Goal: Check status: Check status

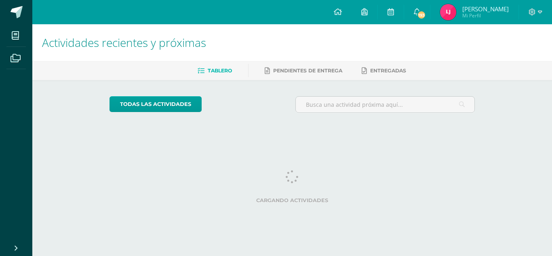
click at [455, 13] on img at bounding box center [448, 12] width 16 height 16
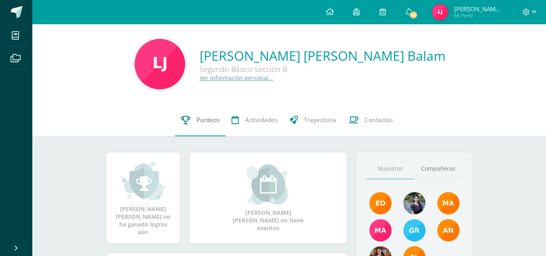
click at [216, 120] on span "Punteos" at bounding box center [207, 120] width 23 height 8
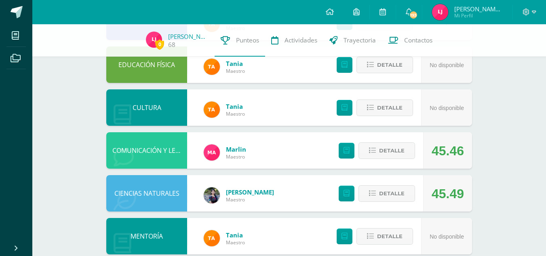
scroll to position [123, 0]
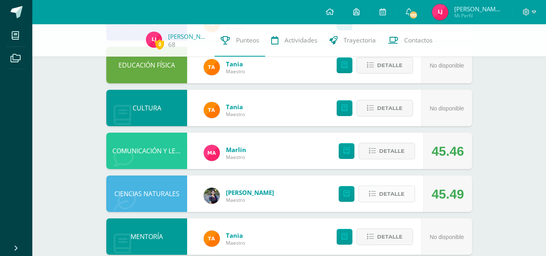
click at [404, 195] on span "Detalle" at bounding box center [391, 193] width 25 height 15
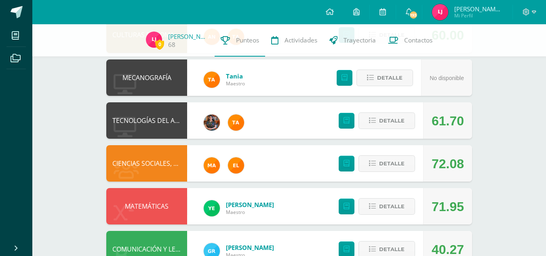
scroll to position [668, 0]
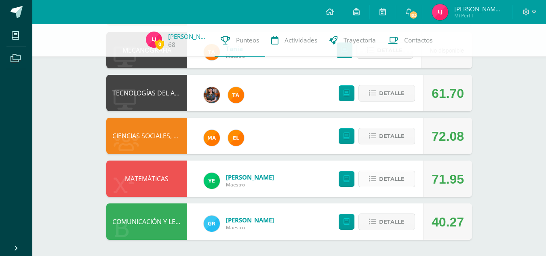
click at [379, 176] on button "Detalle" at bounding box center [386, 178] width 57 height 17
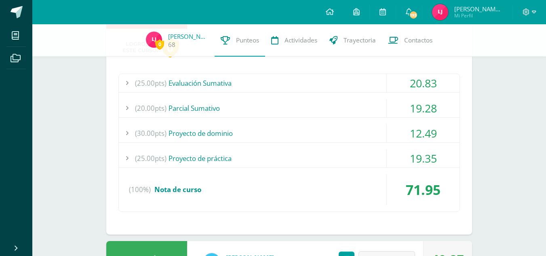
scroll to position [837, 0]
click at [319, 86] on div "(25.00pts) Evaluación Sumativa" at bounding box center [289, 83] width 340 height 18
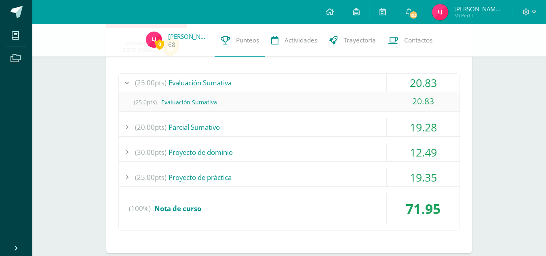
click at [317, 127] on div "(20.00pts) Parcial Sumativo" at bounding box center [289, 127] width 340 height 18
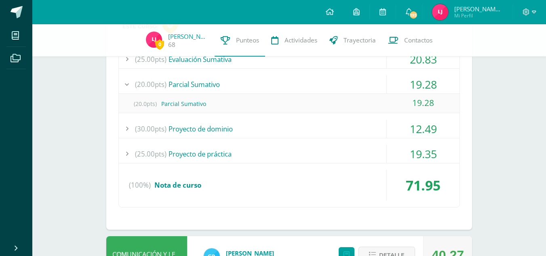
scroll to position [861, 0]
click at [317, 127] on div "(30.00pts) Proyecto de dominio" at bounding box center [289, 128] width 340 height 18
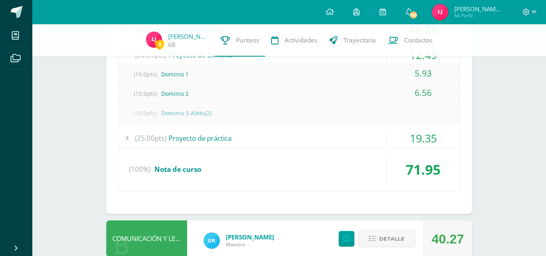
scroll to position [915, 0]
click at [317, 130] on div "(25.00pts) Proyecto de práctica" at bounding box center [289, 137] width 340 height 18
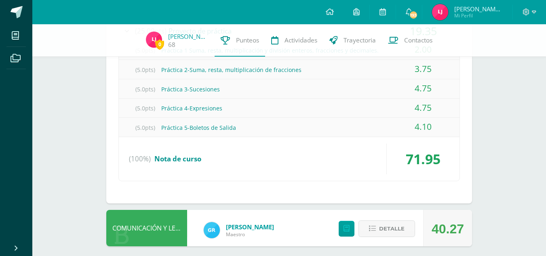
scroll to position [964, 0]
click at [315, 146] on div "(100%) Nota de curso" at bounding box center [289, 158] width 340 height 31
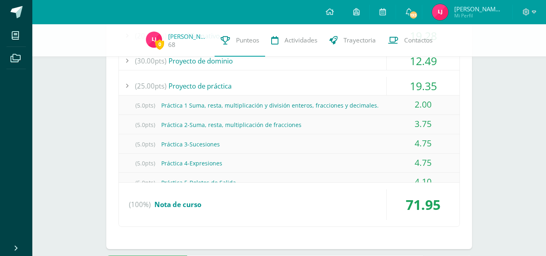
scroll to position [874, 0]
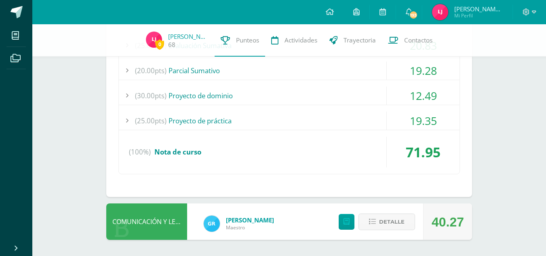
click at [315, 146] on div "(100%) Nota de curso" at bounding box center [289, 152] width 340 height 31
click at [311, 121] on div "(25.00pts) Proyecto de práctica" at bounding box center [289, 120] width 340 height 18
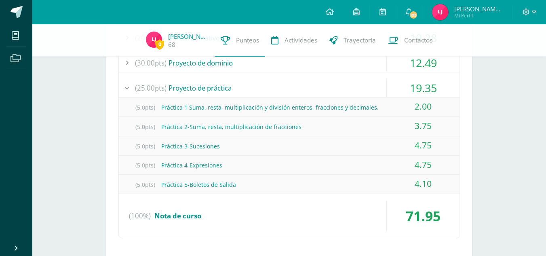
scroll to position [906, 0]
click at [316, 90] on div "(25.00pts) Proyecto de práctica" at bounding box center [289, 89] width 340 height 18
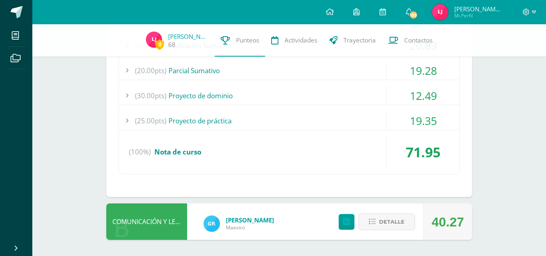
scroll to position [873, 0]
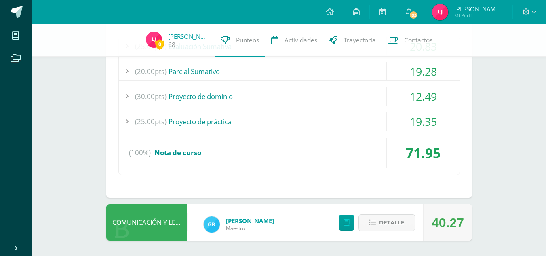
click at [316, 90] on div "(30.00pts) Proyecto de dominio" at bounding box center [289, 96] width 340 height 18
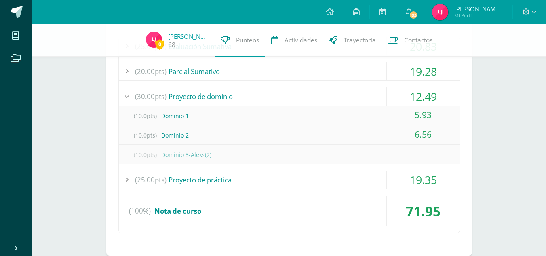
click at [316, 90] on div "(30.00pts) Proyecto de dominio" at bounding box center [289, 96] width 340 height 18
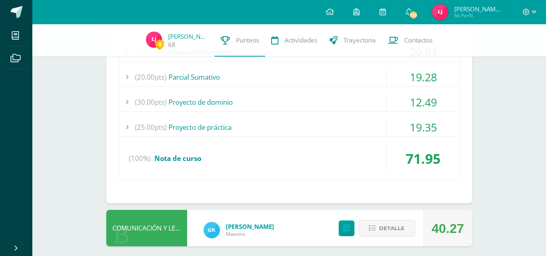
scroll to position [867, 0]
click at [314, 85] on div "(20.00pts) Parcial Sumativo" at bounding box center [289, 77] width 340 height 18
